Goal: Task Accomplishment & Management: Complete application form

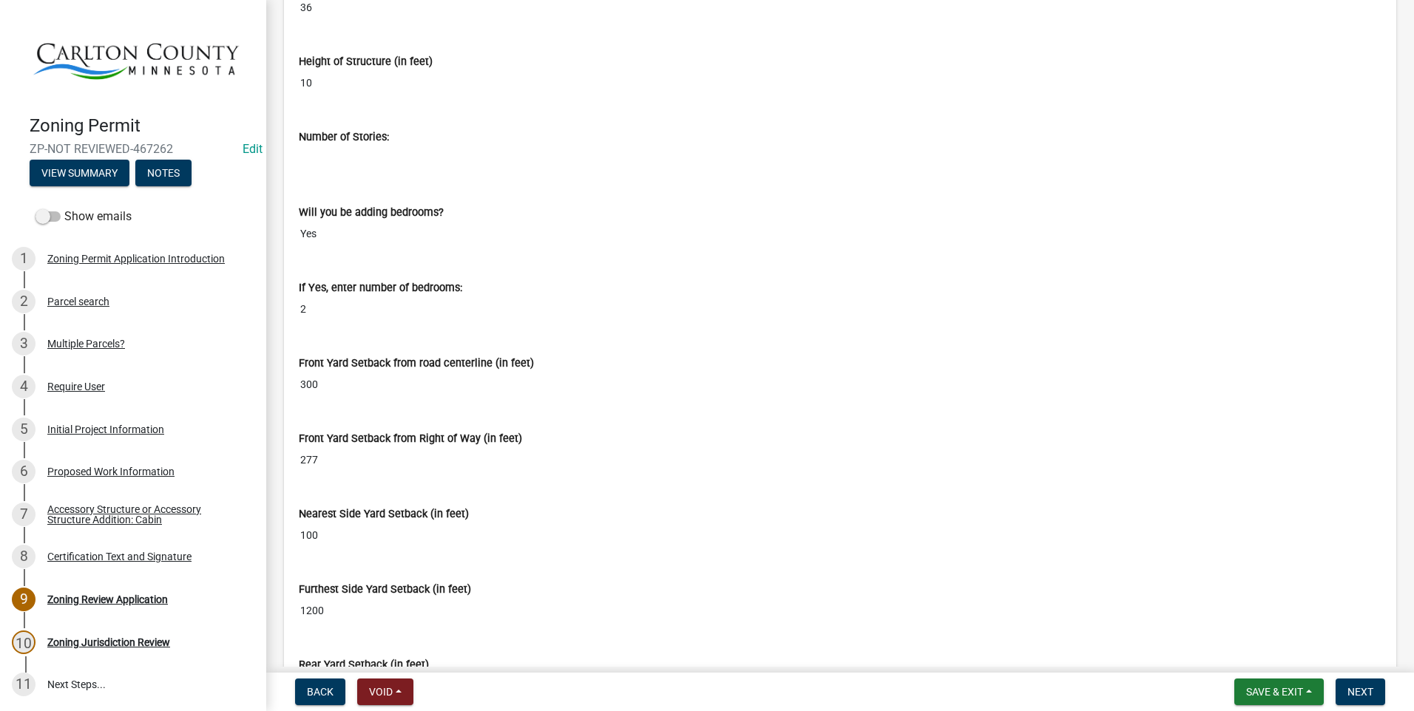
scroll to position [5472, 0]
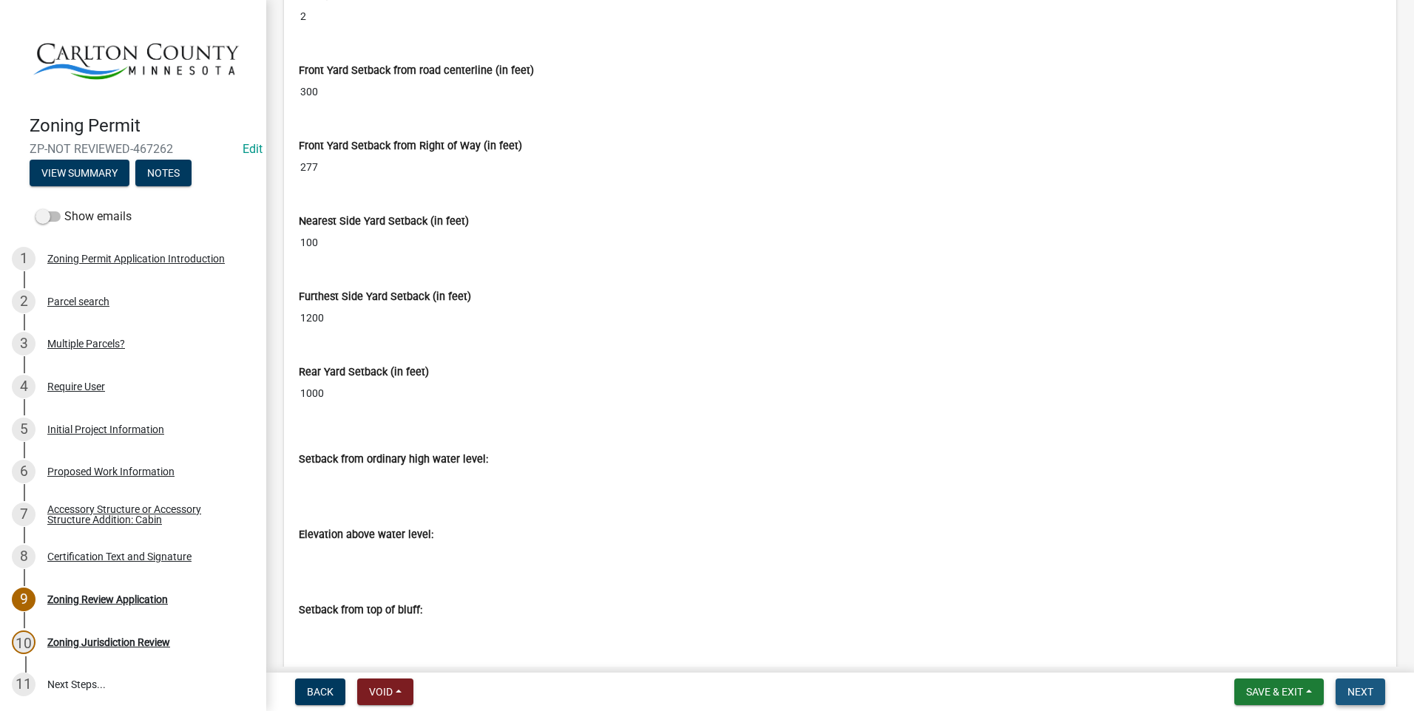
click at [1360, 686] on span "Next" at bounding box center [1360, 692] width 26 height 12
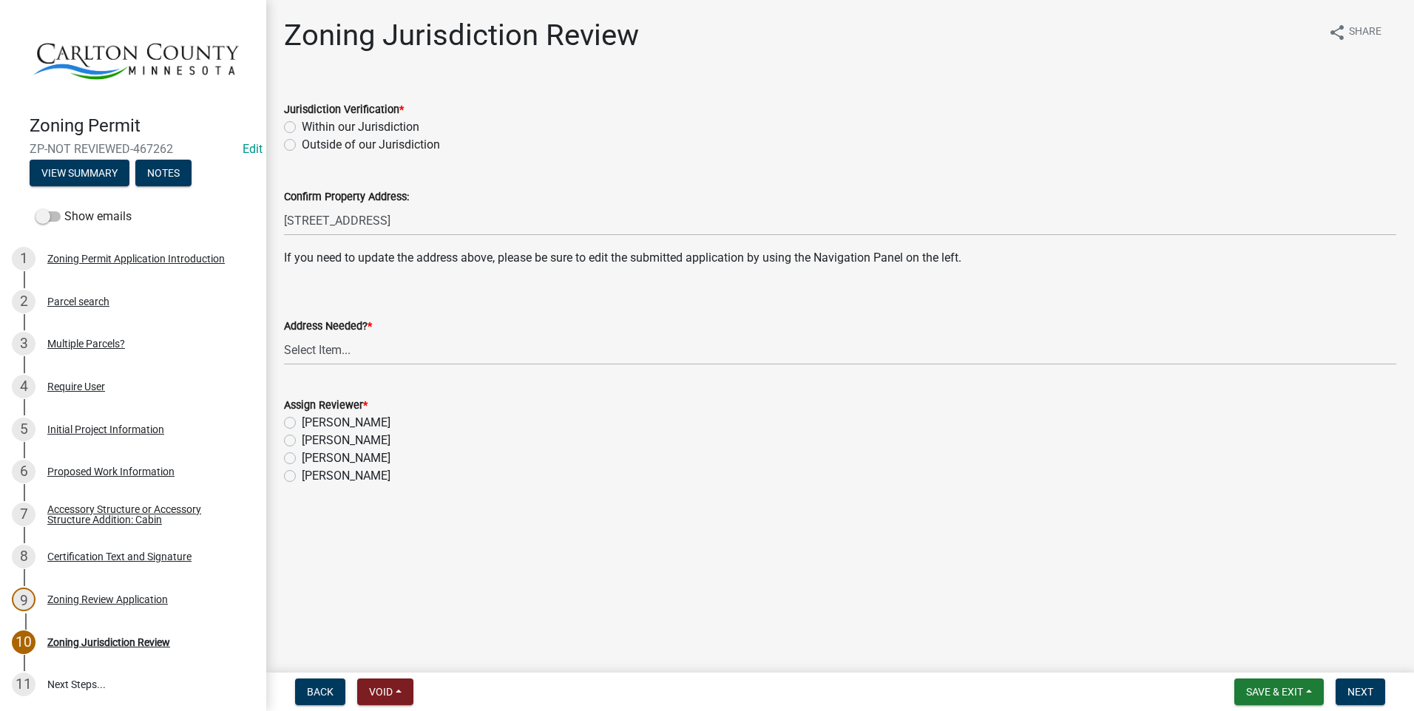
click at [302, 126] on label "Within our Jurisdiction" at bounding box center [361, 127] width 118 height 18
click at [302, 126] on input "Within our Jurisdiction" at bounding box center [307, 123] width 10 height 10
radio input "true"
click at [348, 345] on select "Select Item... Yes No" at bounding box center [840, 350] width 1112 height 30
click at [284, 335] on select "Select Item... Yes No" at bounding box center [840, 350] width 1112 height 30
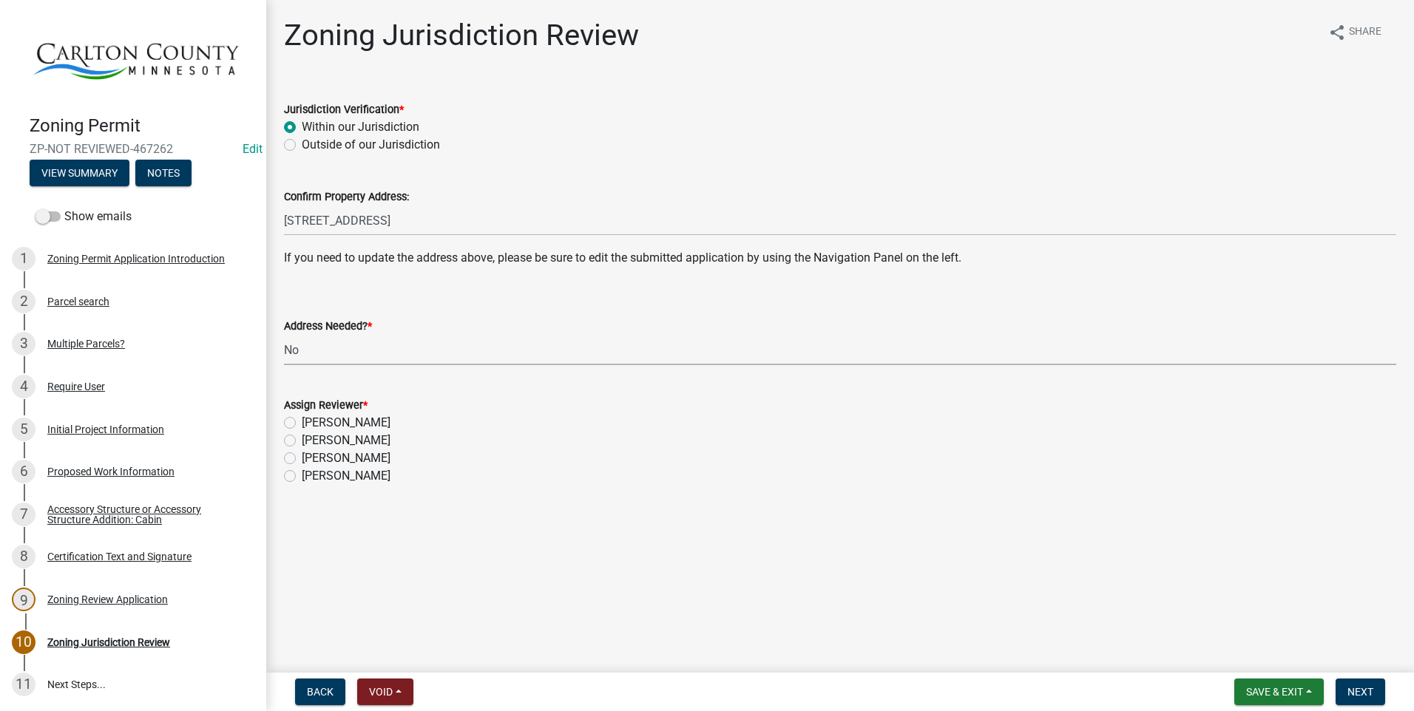
select select "aade736b-b8ba-42e5-ae4c-e00a265c1909"
click at [302, 437] on label "[PERSON_NAME]" at bounding box center [346, 441] width 89 height 18
click at [302, 437] on input "[PERSON_NAME]" at bounding box center [307, 437] width 10 height 10
radio input "true"
click at [1370, 687] on span "Next" at bounding box center [1360, 692] width 26 height 12
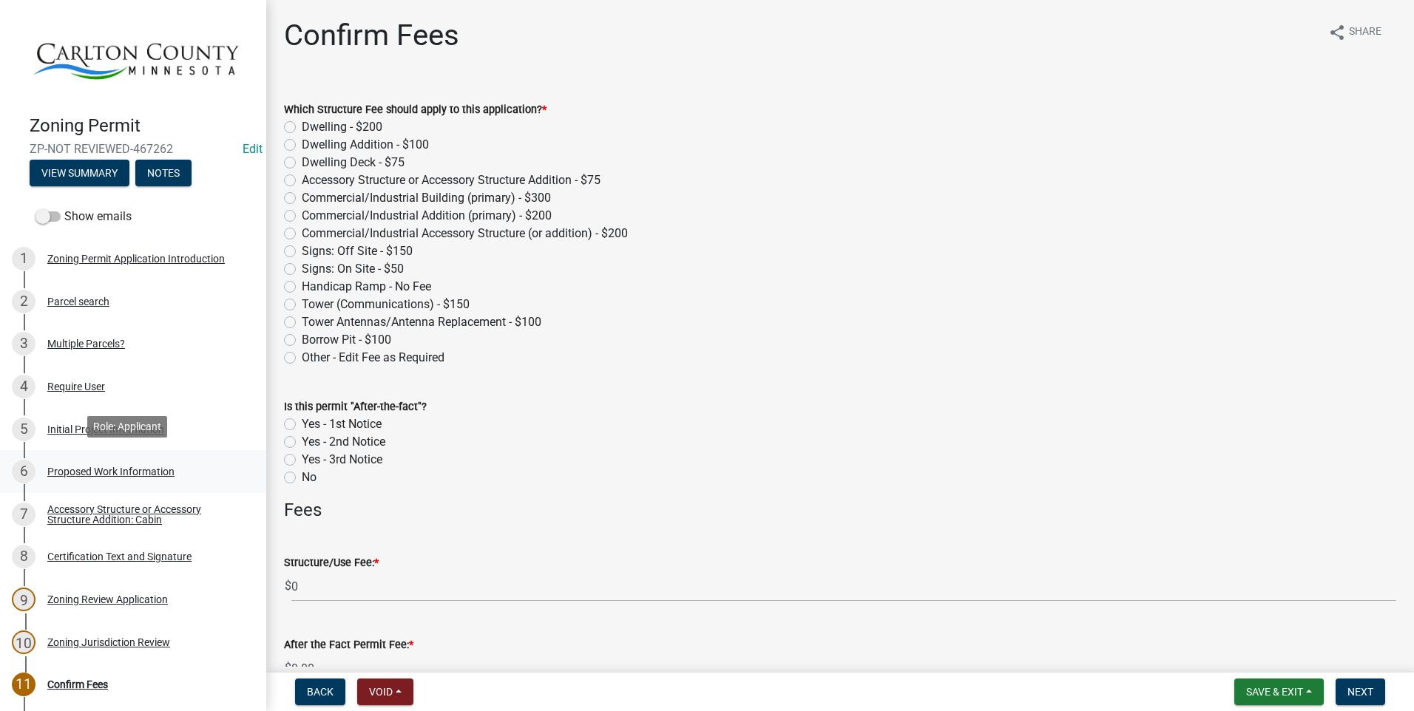
click at [132, 467] on div "Proposed Work Information" at bounding box center [110, 472] width 127 height 10
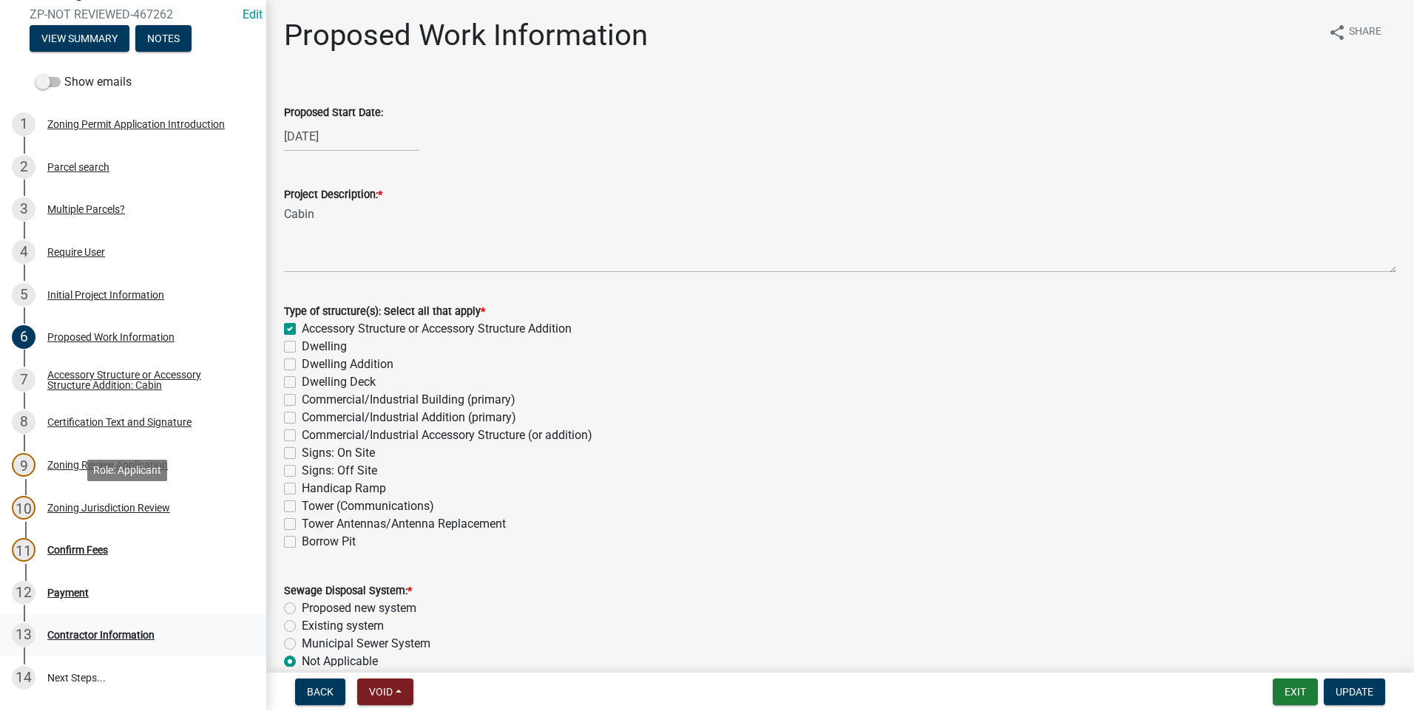
scroll to position [222, 0]
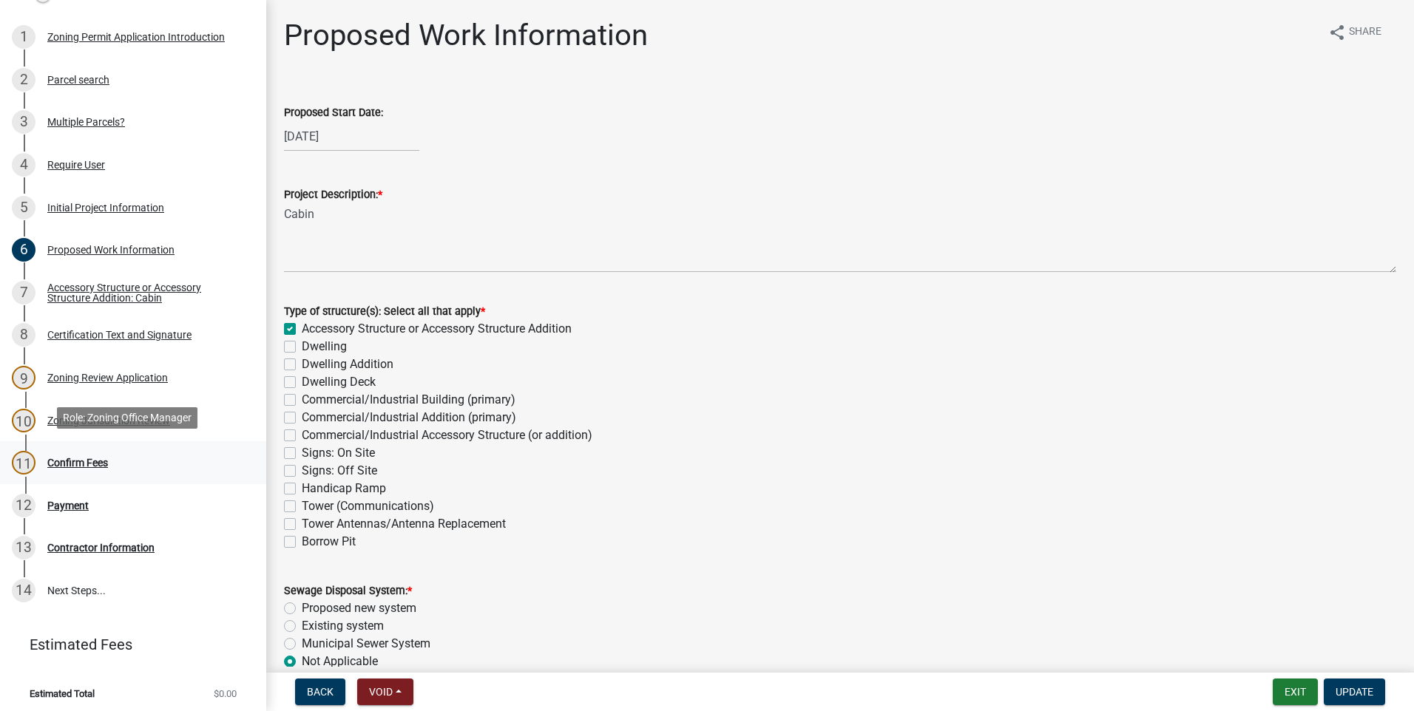
click at [98, 458] on div "Confirm Fees" at bounding box center [77, 463] width 61 height 10
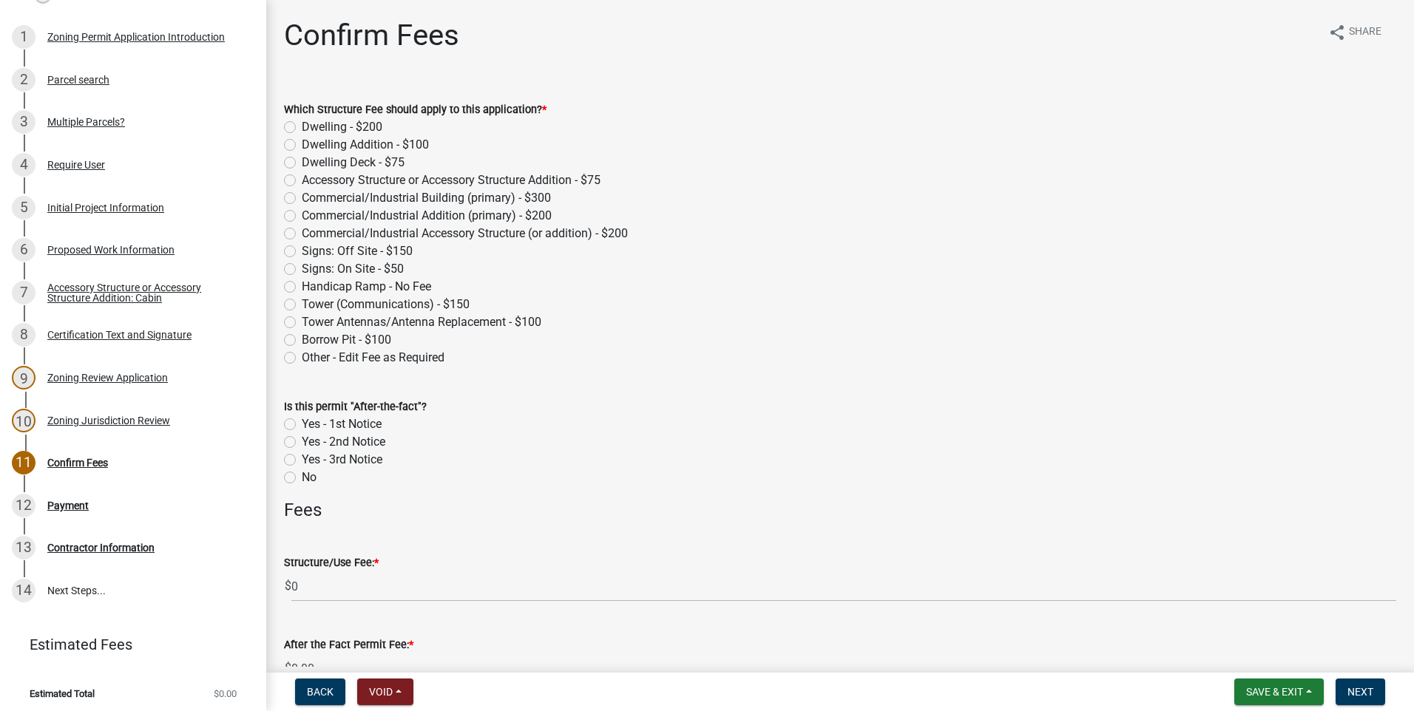
click at [302, 129] on label "Dwelling - $200" at bounding box center [342, 127] width 81 height 18
click at [302, 128] on input "Dwelling - $200" at bounding box center [307, 123] width 10 height 10
radio input "true"
click at [1371, 689] on span "Next" at bounding box center [1360, 692] width 26 height 12
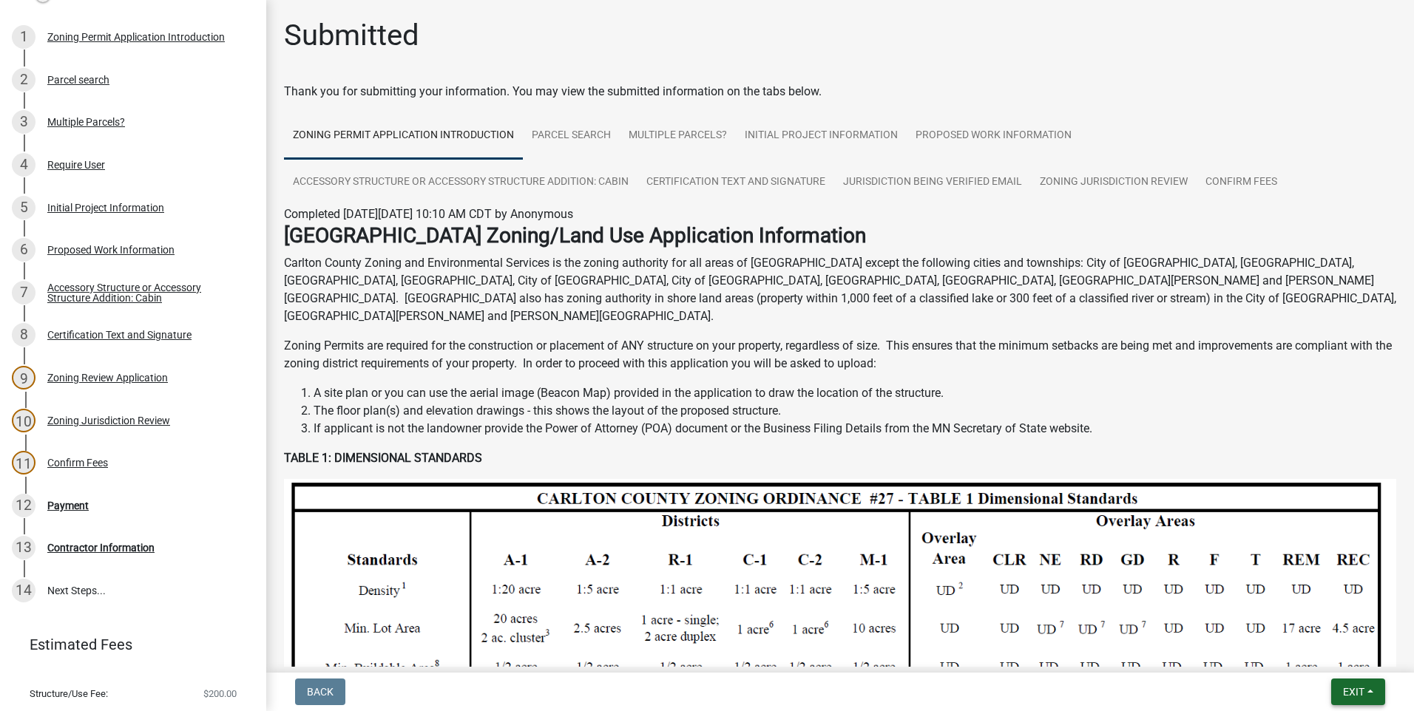
click at [1342, 682] on button "Exit" at bounding box center [1358, 692] width 54 height 27
